Goal: Task Accomplishment & Management: Use online tool/utility

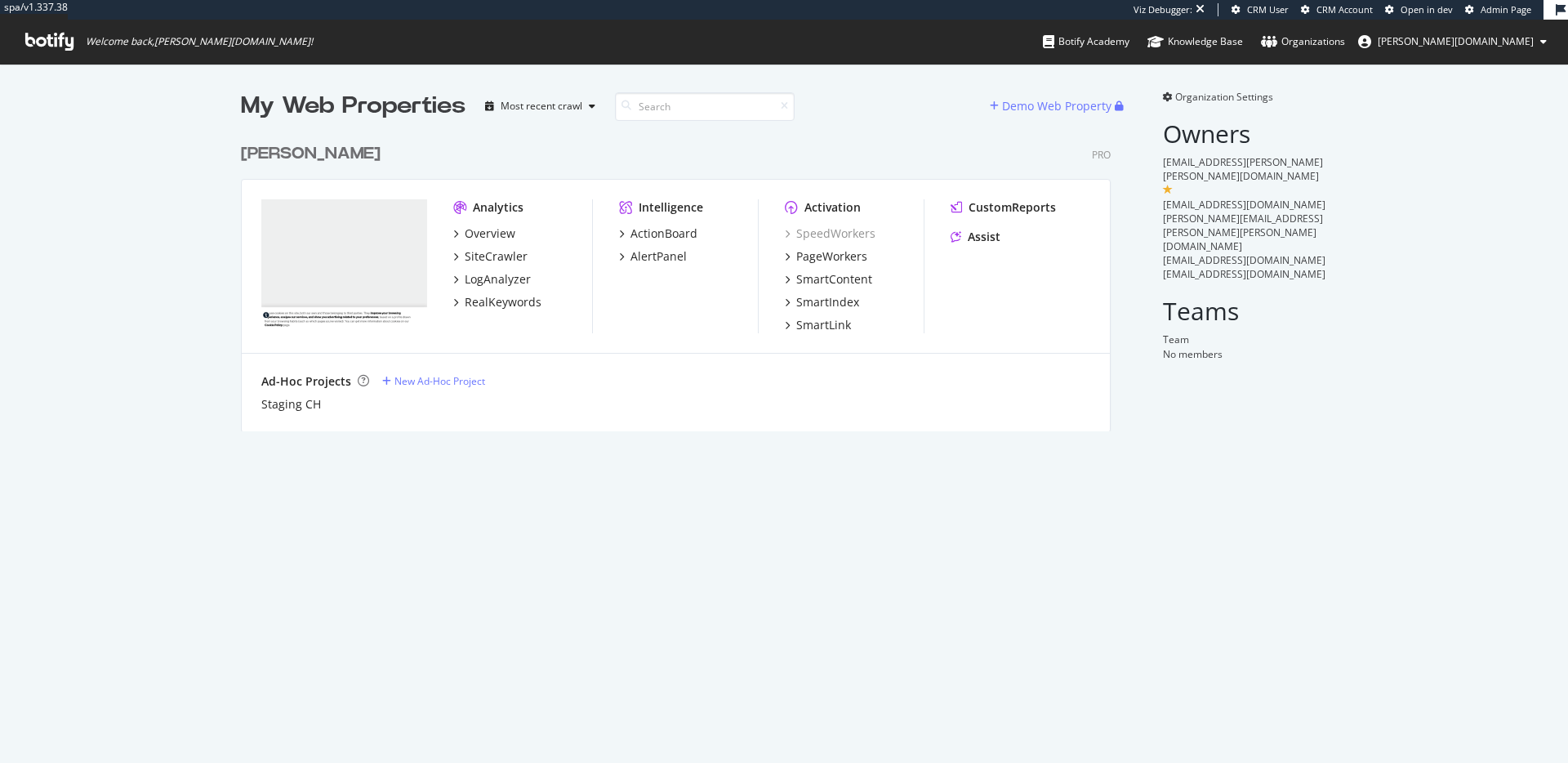
scroll to position [297, 871]
click at [818, 259] on div "PageWorkers" at bounding box center [831, 257] width 71 height 16
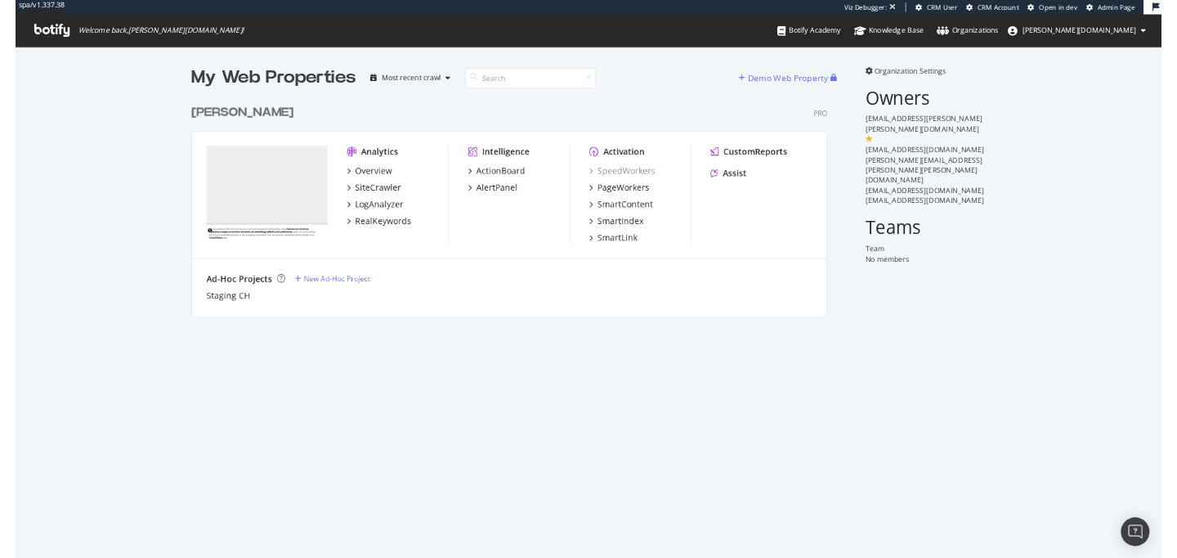
scroll to position [297, 872]
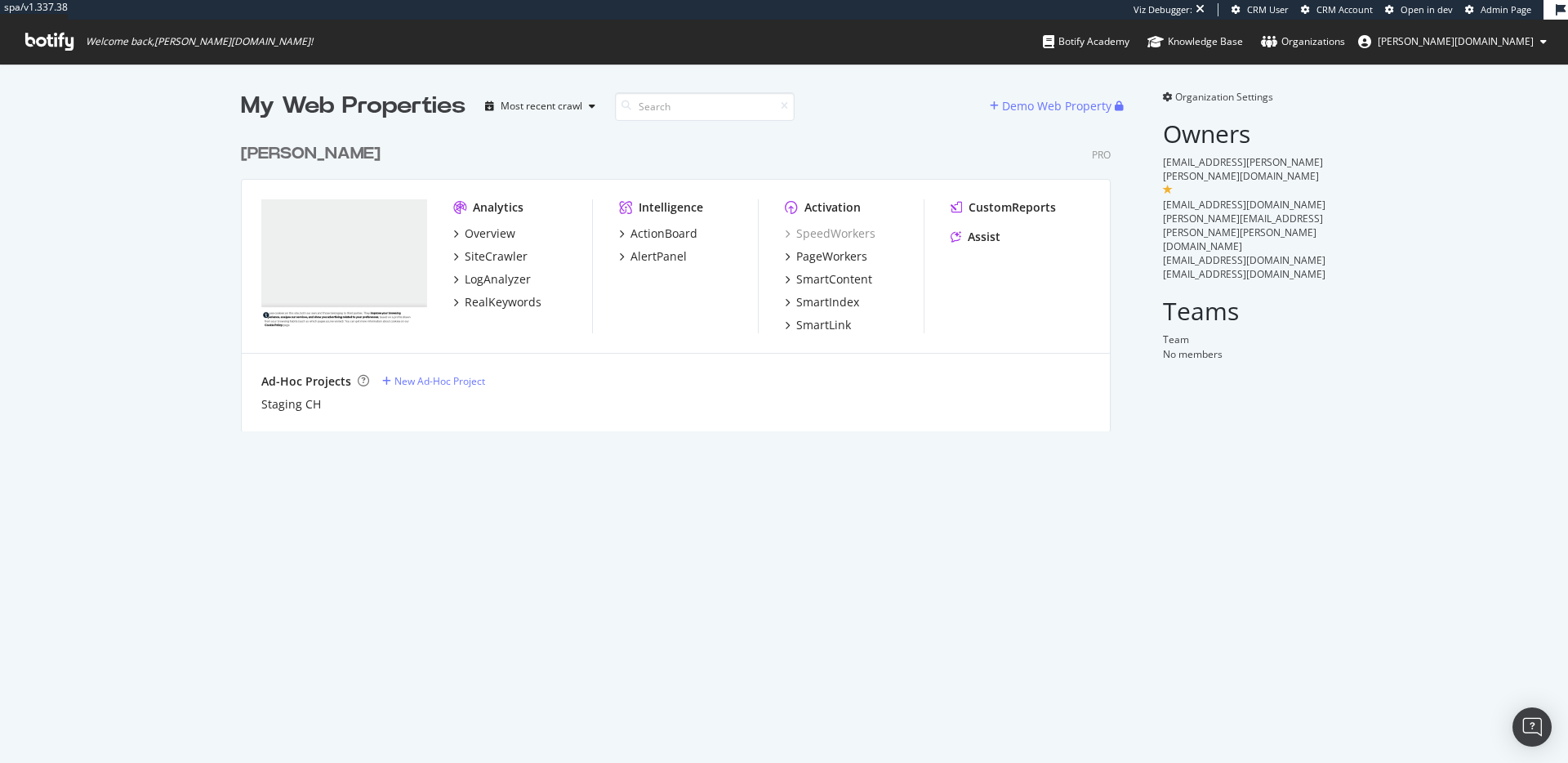
click at [1197, 100] on span "Organization Settings" at bounding box center [1224, 97] width 98 height 14
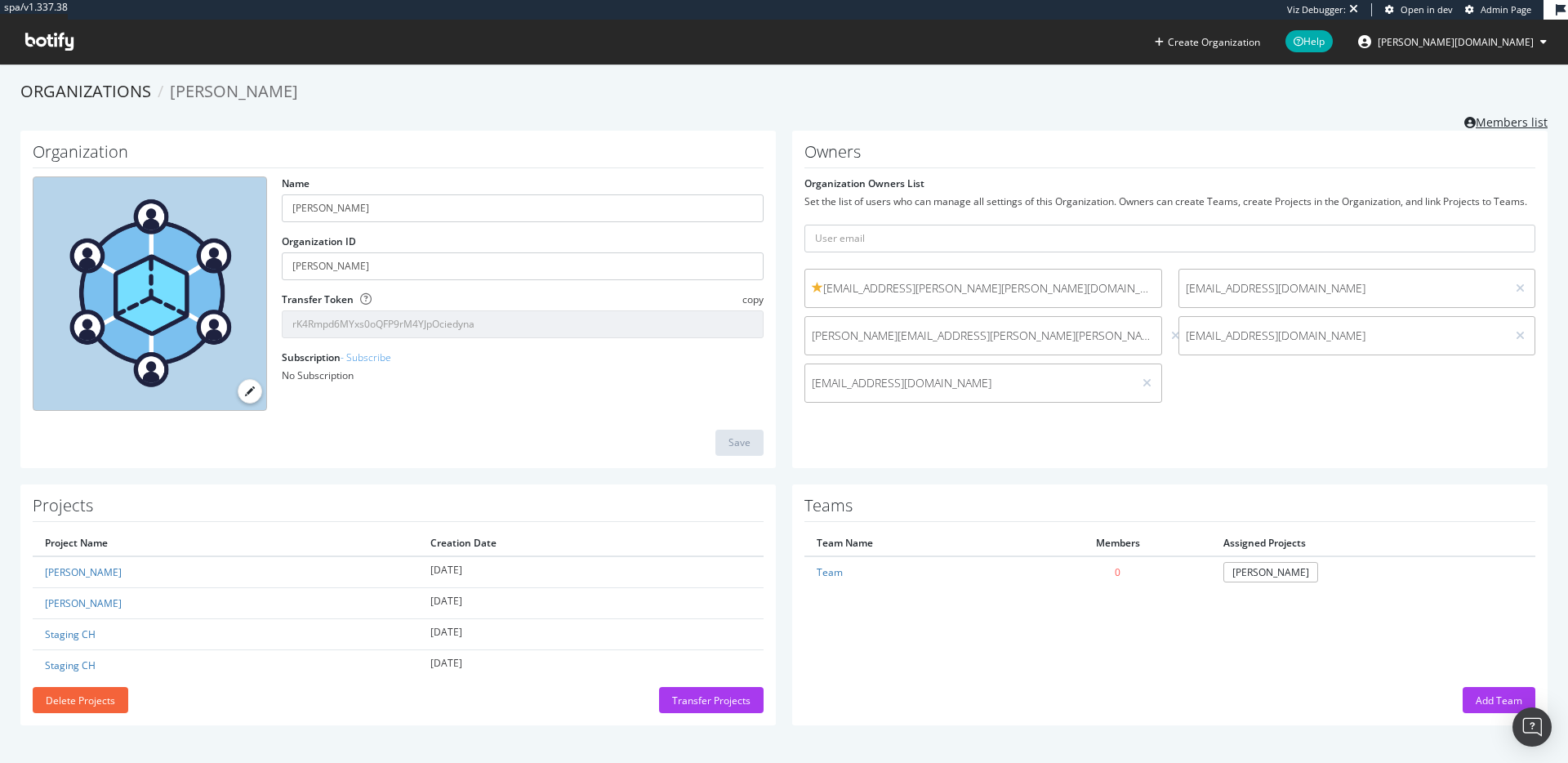
click at [1497, 120] on link "Members list" at bounding box center [1505, 120] width 83 height 20
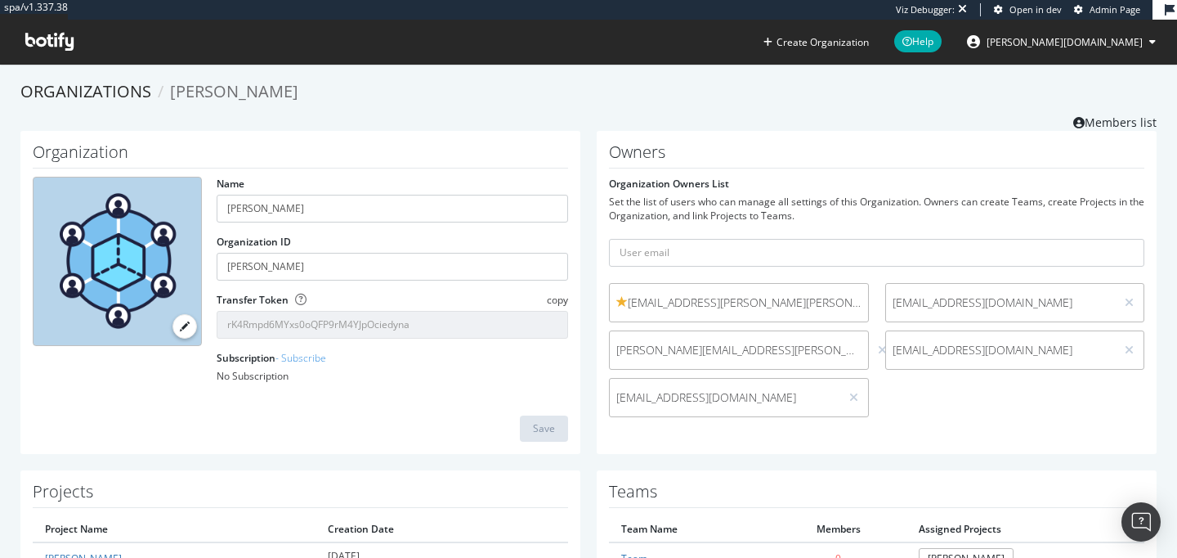
click at [43, 47] on icon at bounding box center [49, 42] width 48 height 18
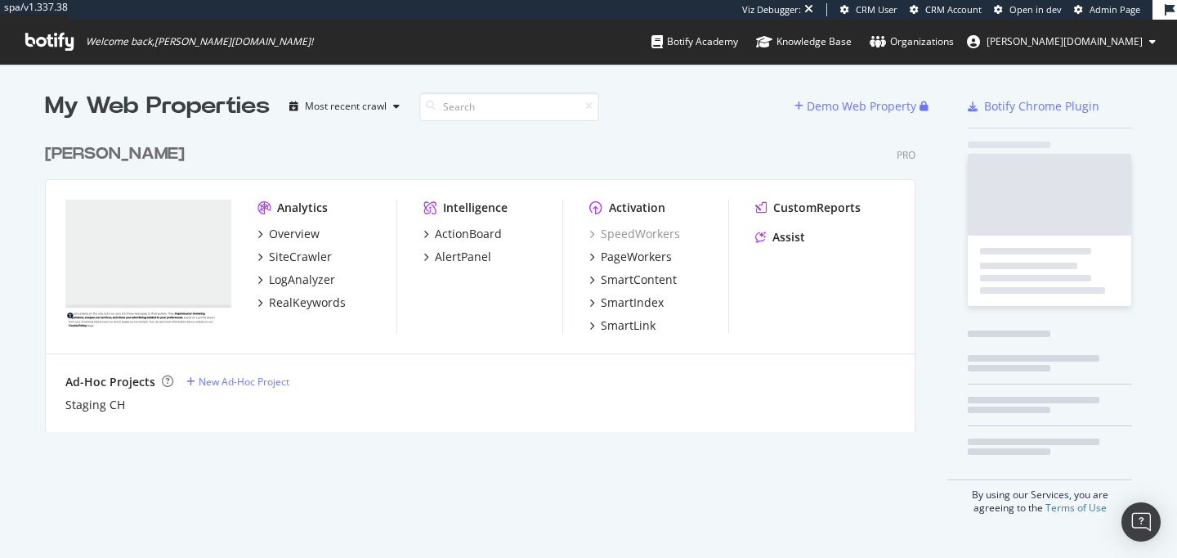
scroll to position [558, 1177]
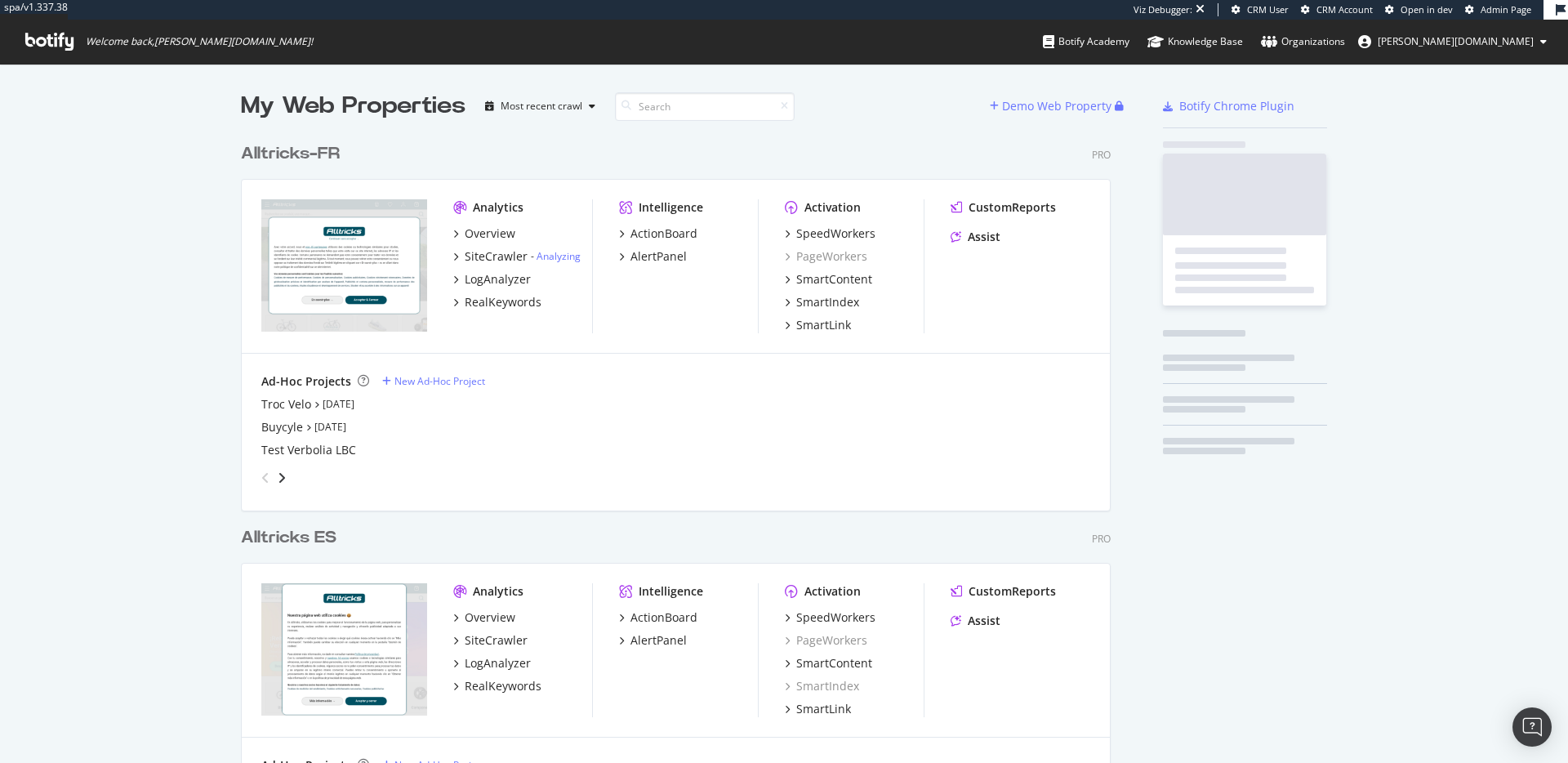
scroll to position [1819, 871]
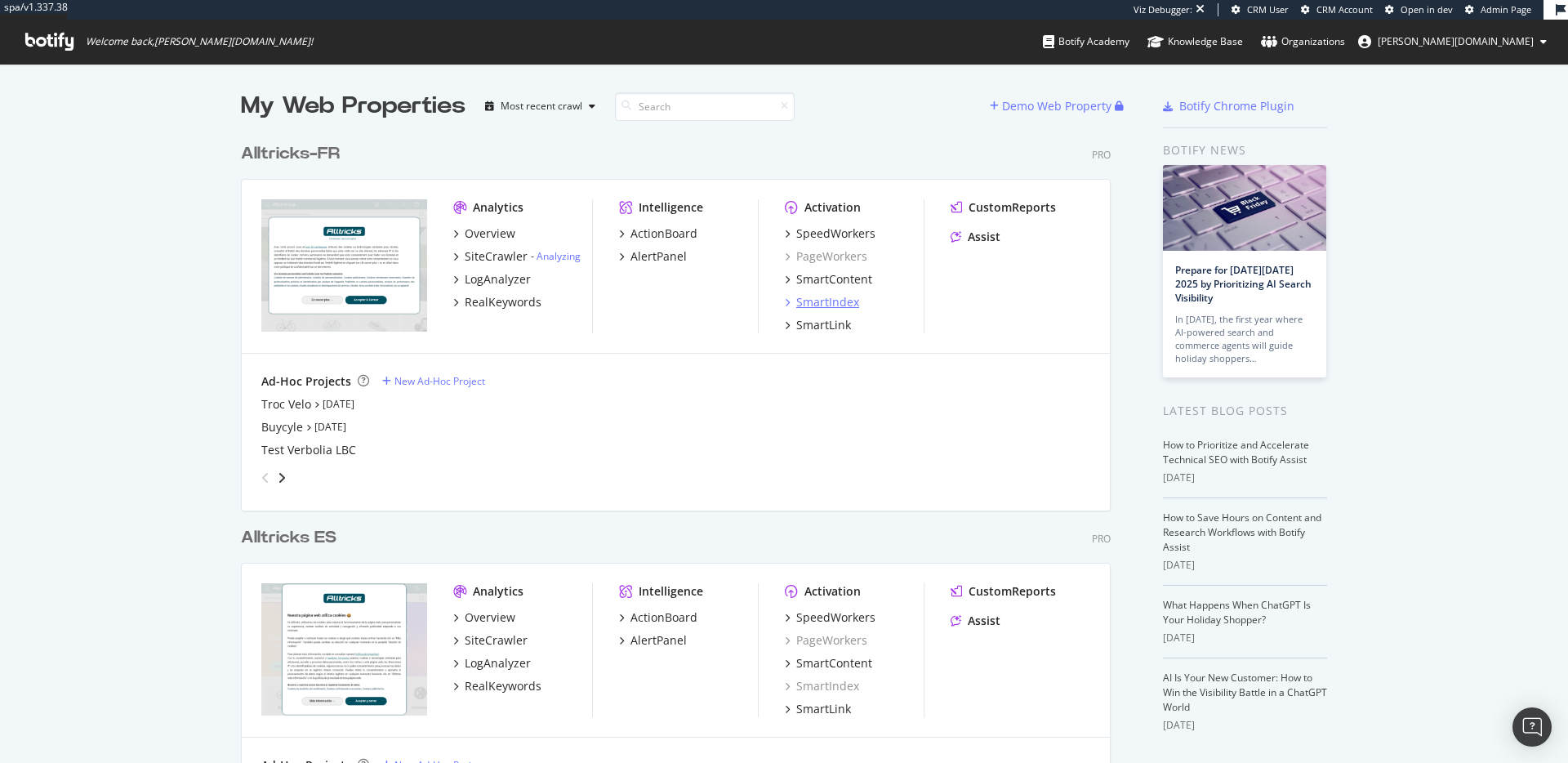
click at [804, 304] on div "SmartIndex" at bounding box center [827, 302] width 63 height 16
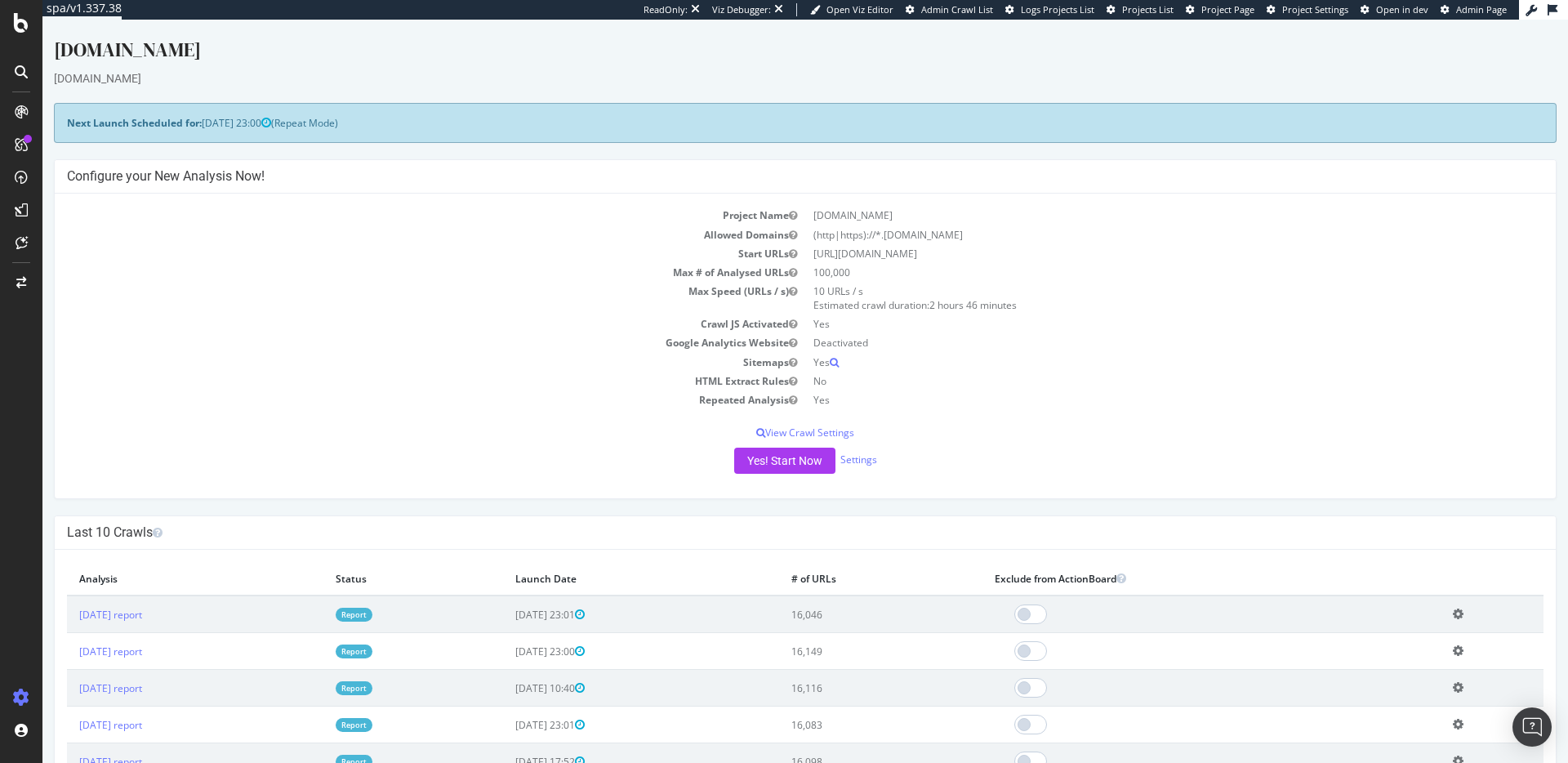
click at [507, 342] on td "Google Analytics Website" at bounding box center [435, 343] width 738 height 19
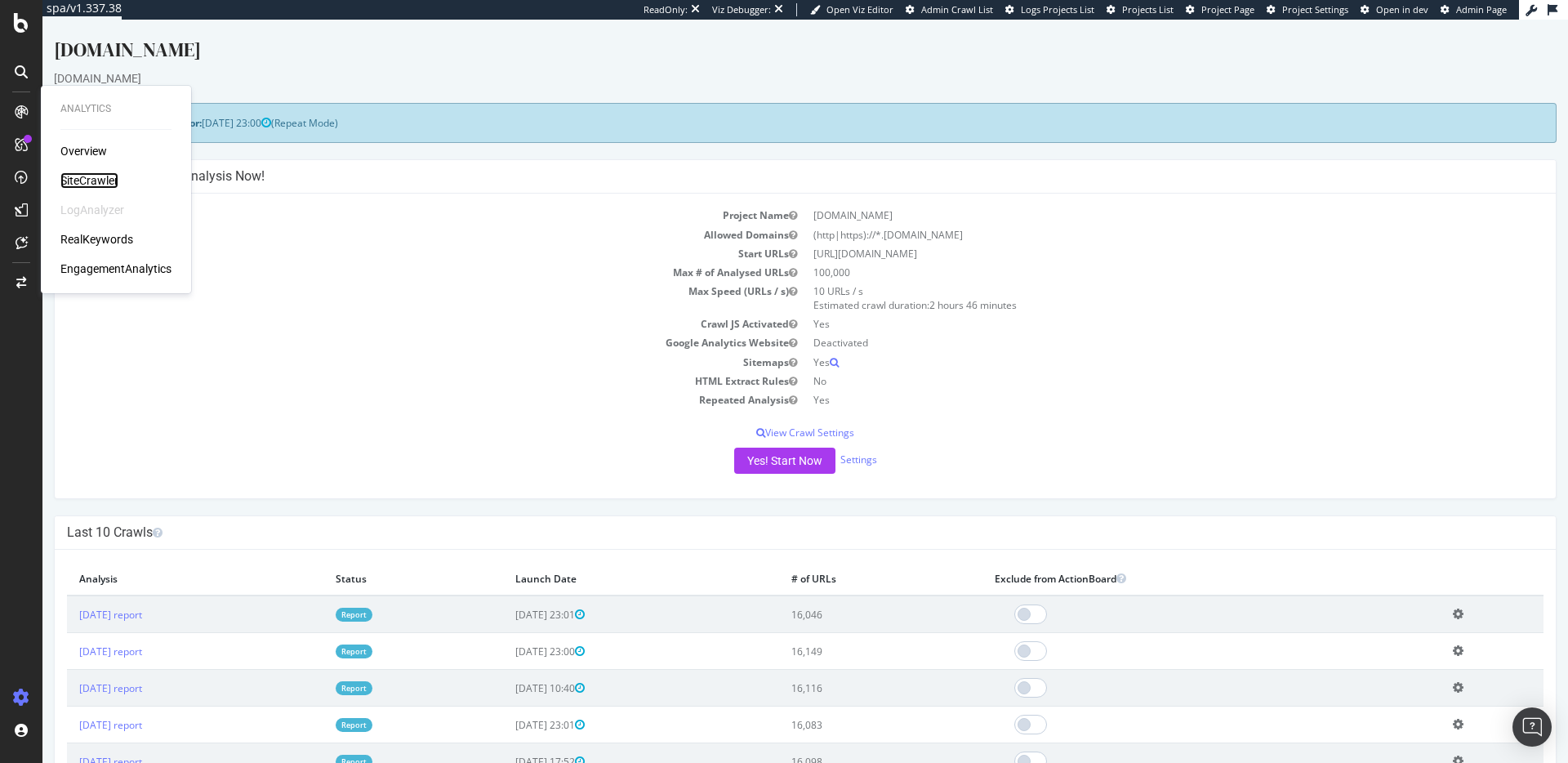
click at [78, 174] on div "SiteCrawler" at bounding box center [90, 181] width 58 height 16
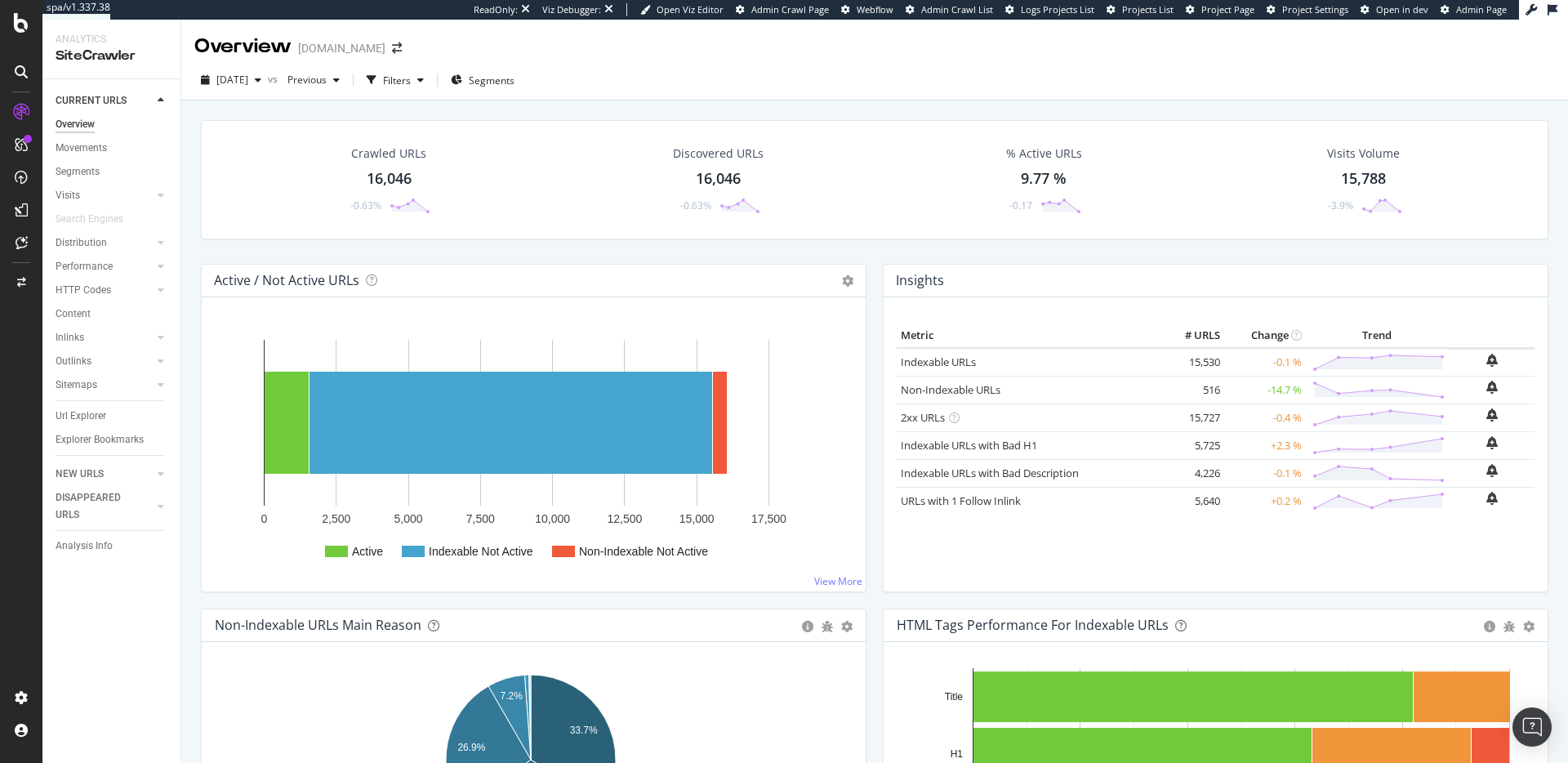
click at [825, 90] on div "2025 Sep. 18th vs Previous Filters Segments" at bounding box center [875, 83] width 1386 height 33
click at [119, 189] on div "ActionBoard" at bounding box center [93, 184] width 64 height 16
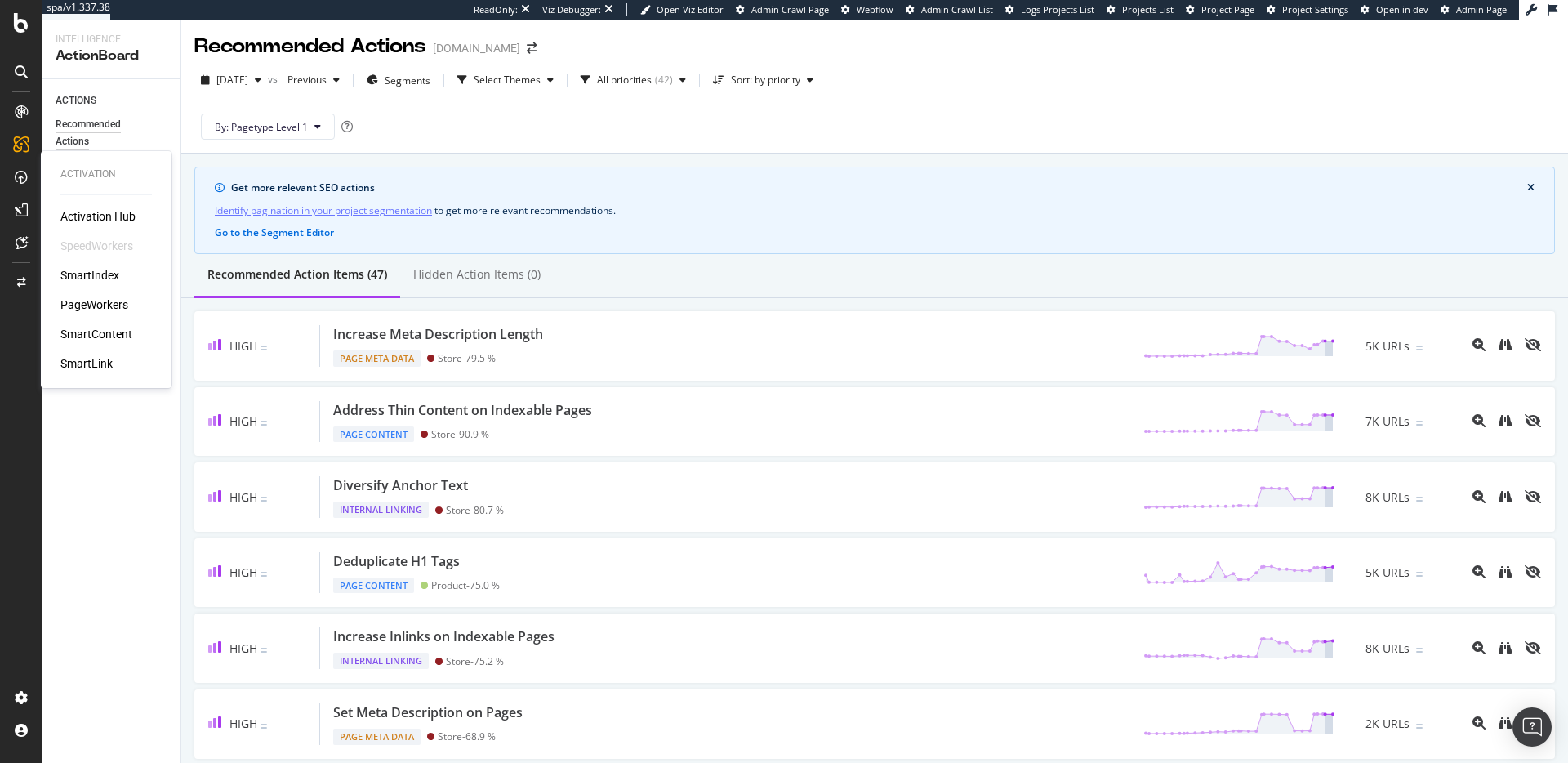
click at [108, 276] on div "SmartIndex" at bounding box center [90, 275] width 59 height 16
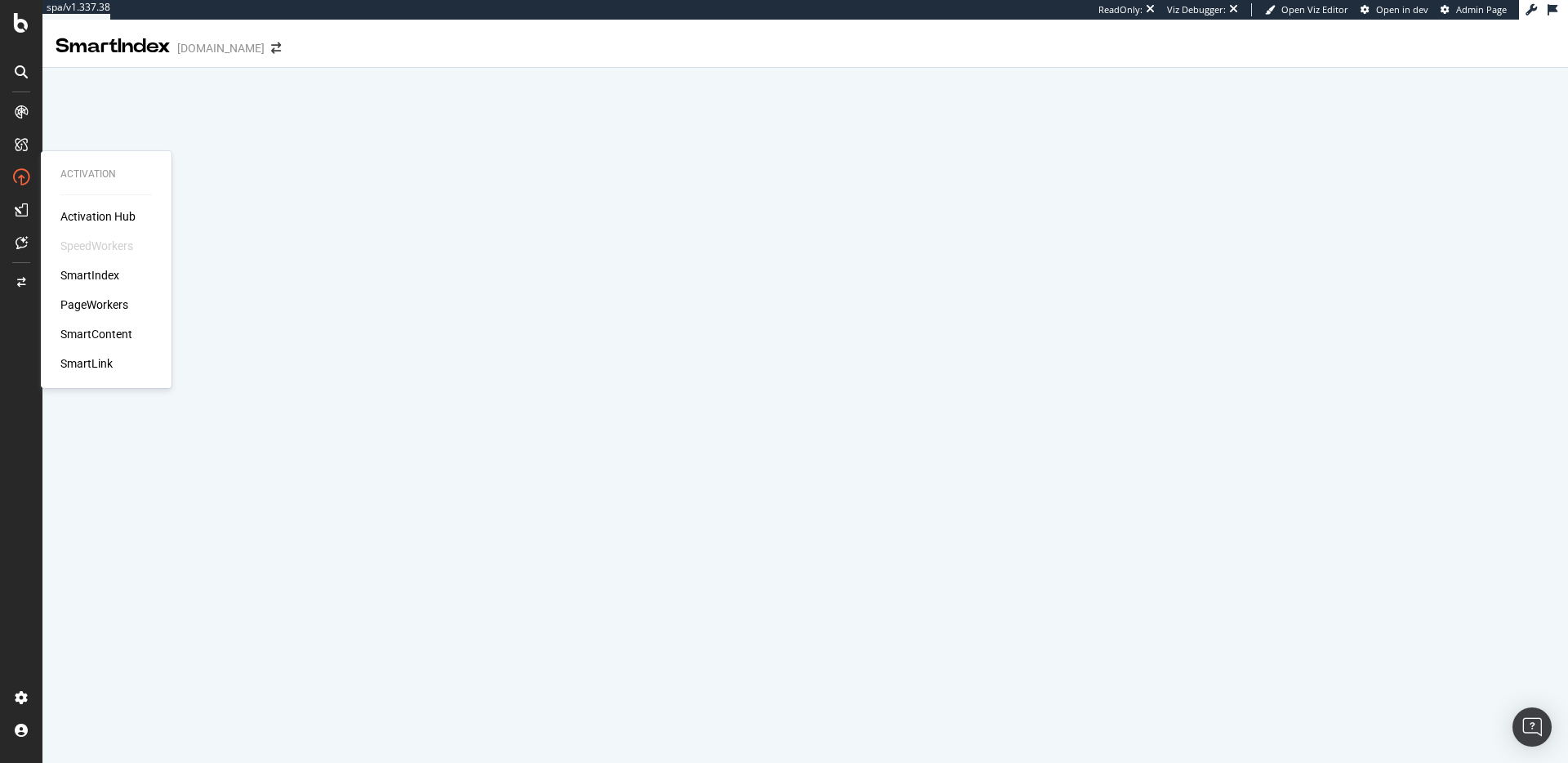
click at [92, 307] on div "PageWorkers" at bounding box center [95, 305] width 68 height 16
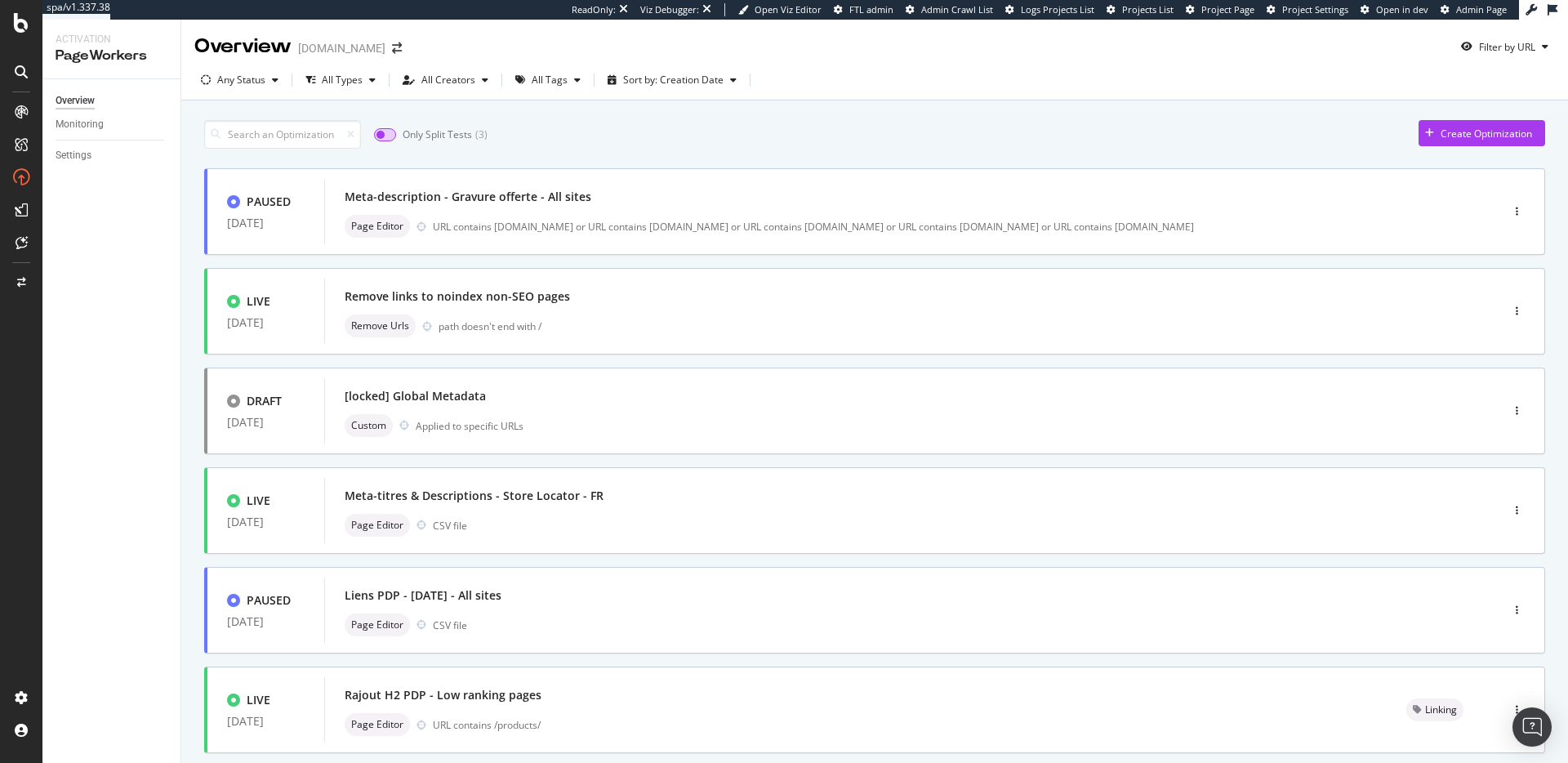
click at [387, 133] on input "checkbox" at bounding box center [385, 134] width 22 height 13
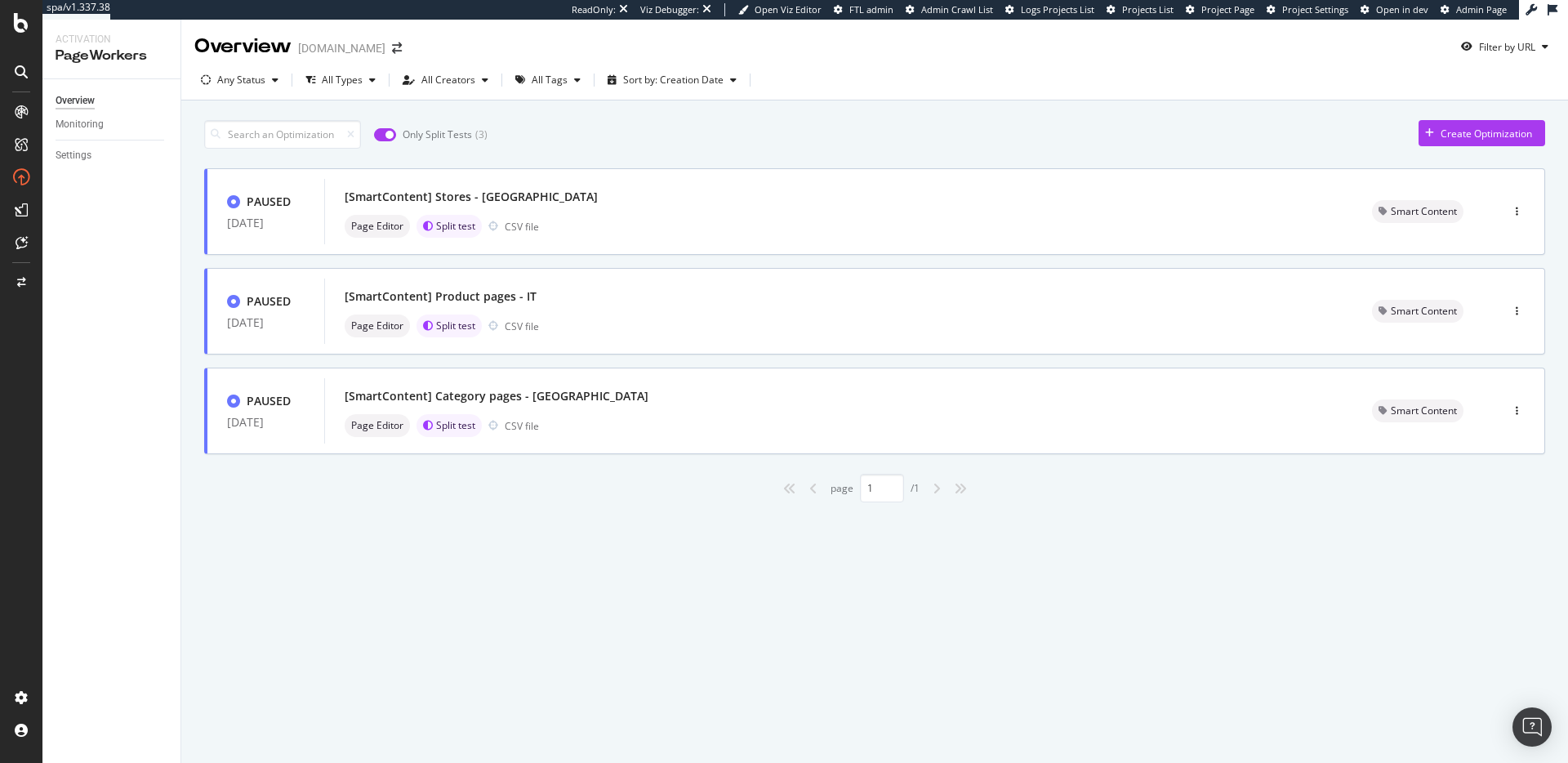
click at [387, 133] on input "checkbox" at bounding box center [385, 134] width 22 height 13
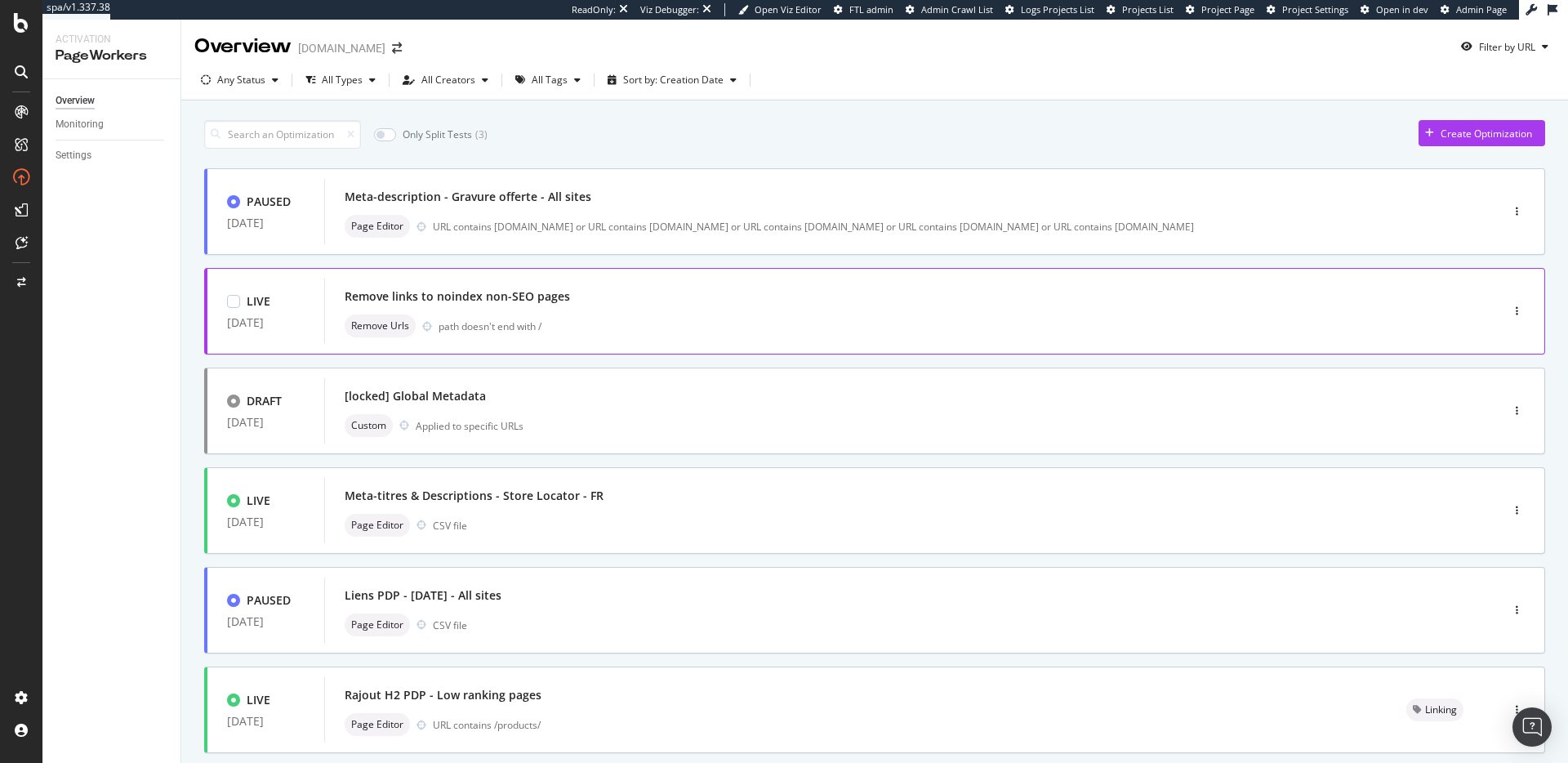
click at [687, 316] on div "Remove Urls path doesn't end with /" at bounding box center [887, 326] width 1086 height 23
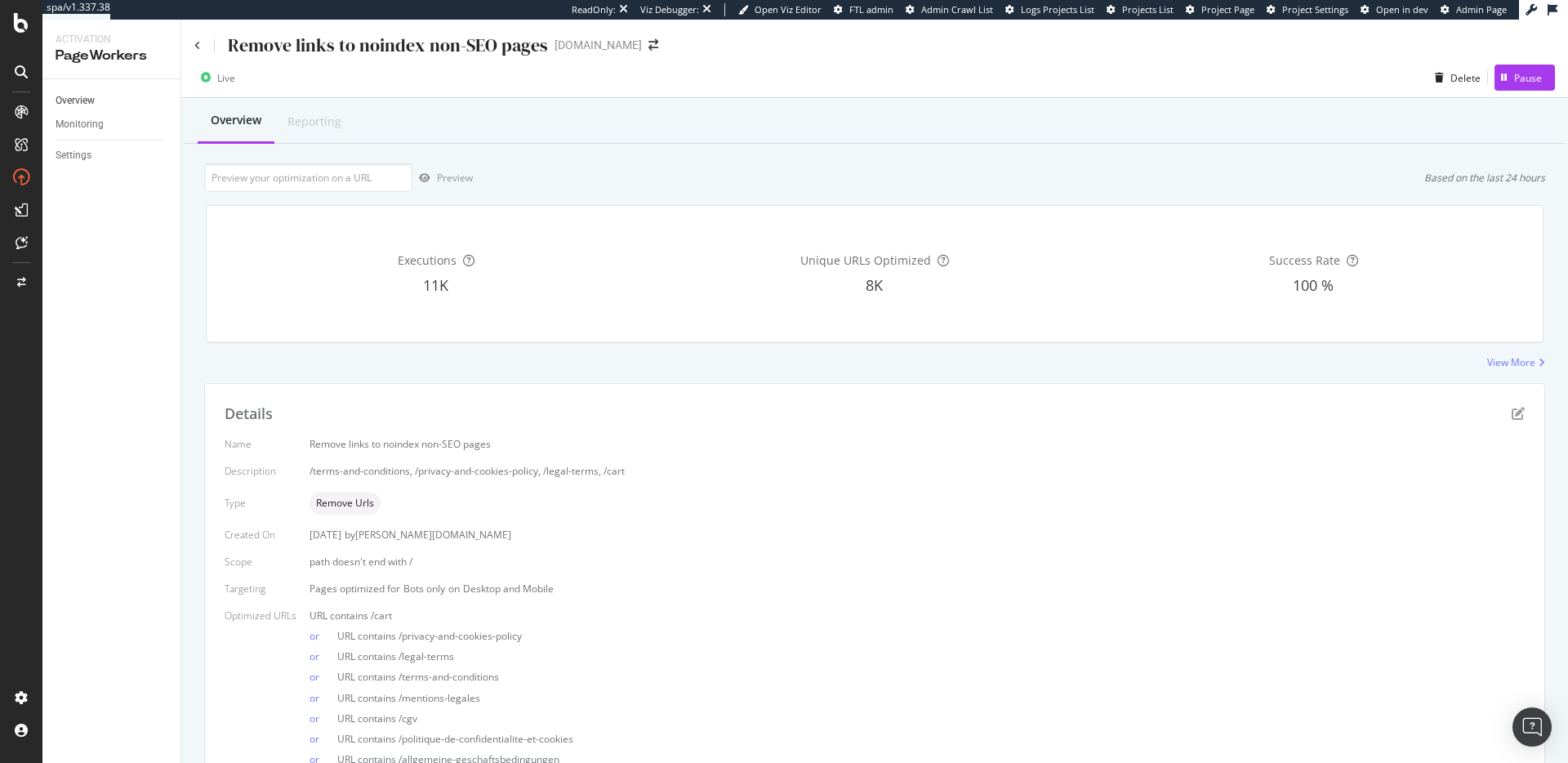
click at [146, 97] on link "Overview" at bounding box center [113, 100] width 114 height 17
